Goal: Use online tool/utility: Utilize a website feature to perform a specific function

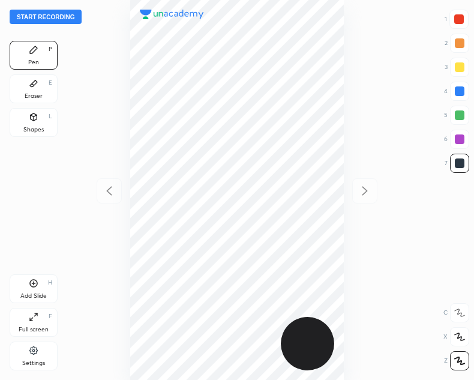
scroll to position [380, 282]
click at [39, 14] on button "Start recording" at bounding box center [46, 17] width 72 height 14
click at [459, 17] on div at bounding box center [460, 19] width 10 height 10
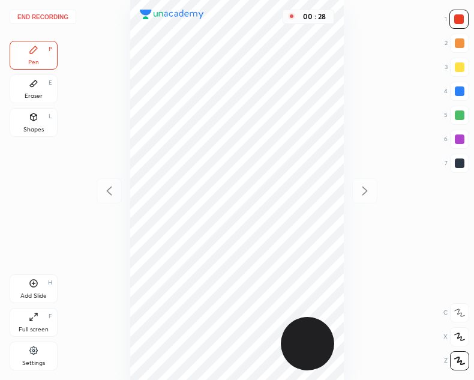
click at [32, 118] on icon at bounding box center [34, 117] width 7 height 7
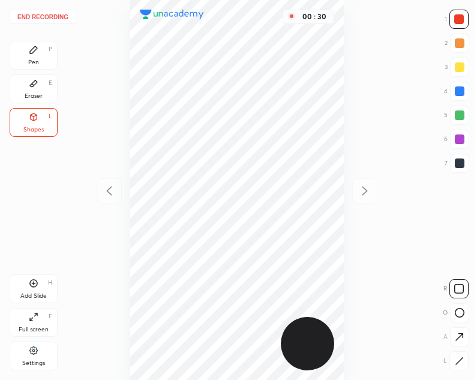
click at [44, 62] on div "Pen P" at bounding box center [34, 55] width 48 height 29
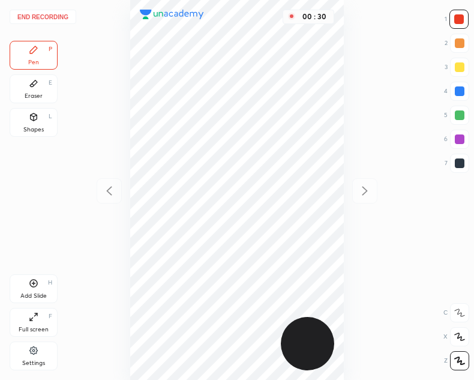
click at [460, 162] on div at bounding box center [460, 164] width 10 height 10
click at [40, 15] on button "End recording" at bounding box center [43, 17] width 67 height 14
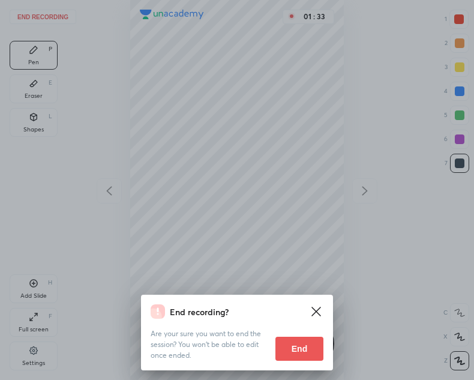
click at [298, 351] on button "End" at bounding box center [300, 349] width 48 height 24
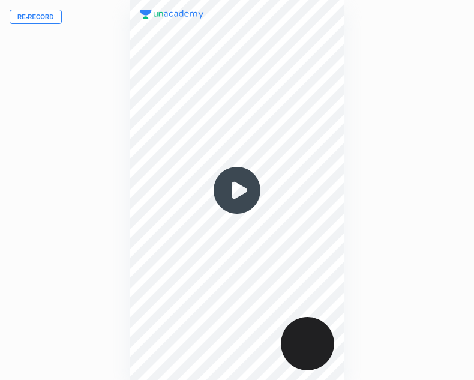
click at [211, 199] on img at bounding box center [237, 191] width 58 height 58
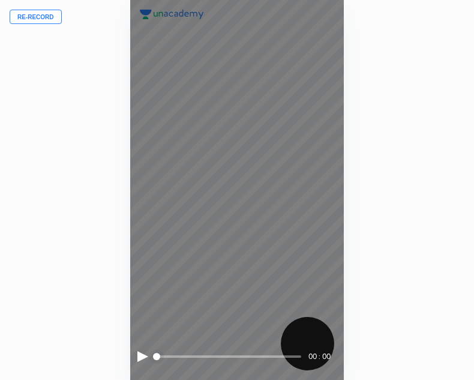
click at [142, 357] on div at bounding box center [143, 356] width 11 height 11
